Goal: Book appointment/travel/reservation

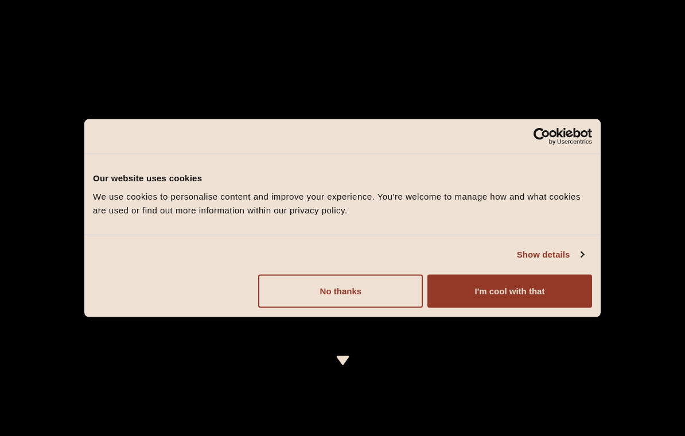
click at [499, 295] on button "I'm cool with that" at bounding box center [509, 290] width 165 height 33
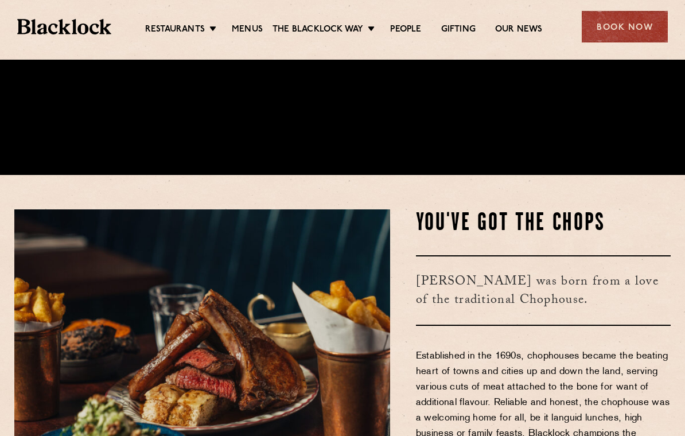
scroll to position [260, 0]
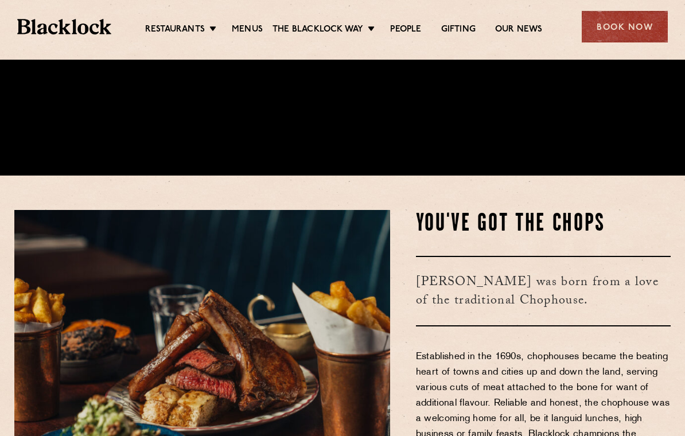
click at [0, 0] on link "[GEOGRAPHIC_DATA]" at bounding box center [0, 0] width 0 height 0
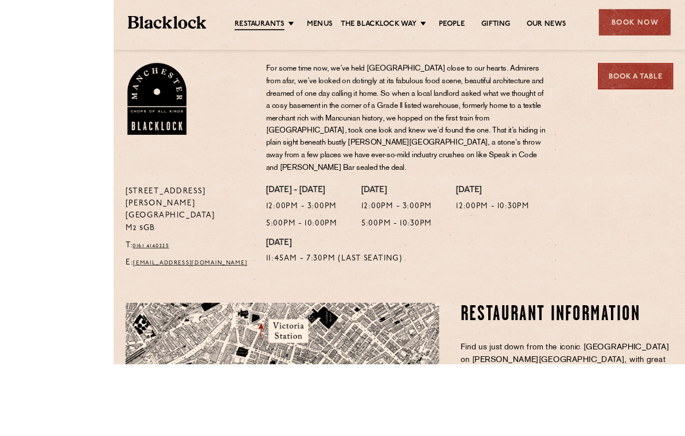
scroll to position [511, 0]
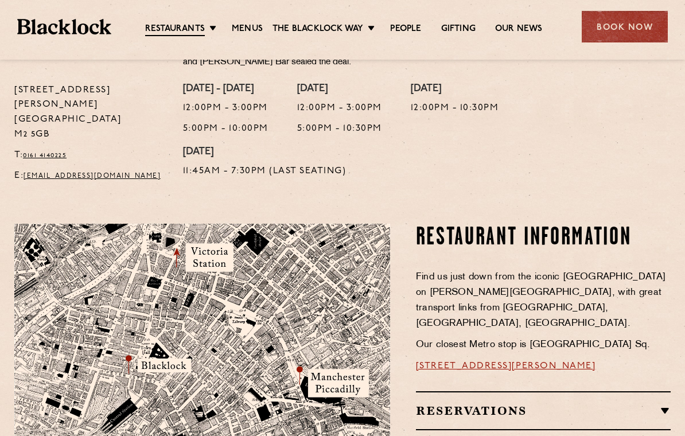
click at [647, 404] on h2 "Reservations" at bounding box center [543, 411] width 255 height 14
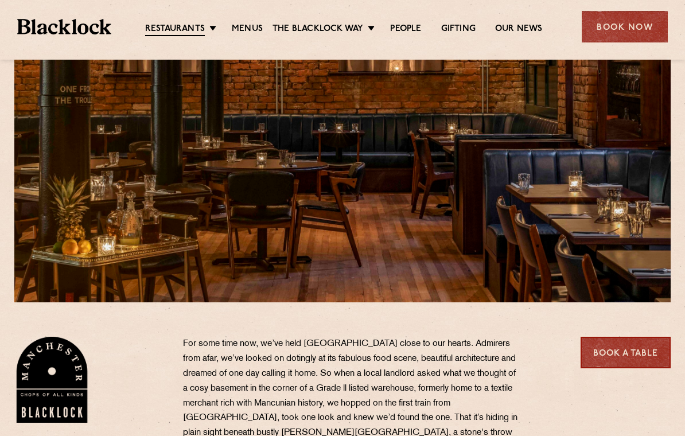
scroll to position [110, 0]
click at [348, 19] on ul "Restaurants Soho City Shoreditch Covent Garden Canary Wharf Manchester Birmingh…" at bounding box center [343, 27] width 465 height 18
click at [244, 31] on link "Menus" at bounding box center [247, 29] width 31 height 11
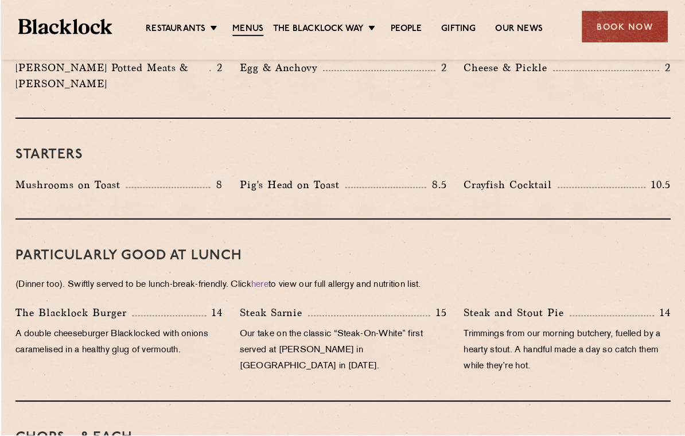
scroll to position [578, 0]
